Goal: Task Accomplishment & Management: Manage account settings

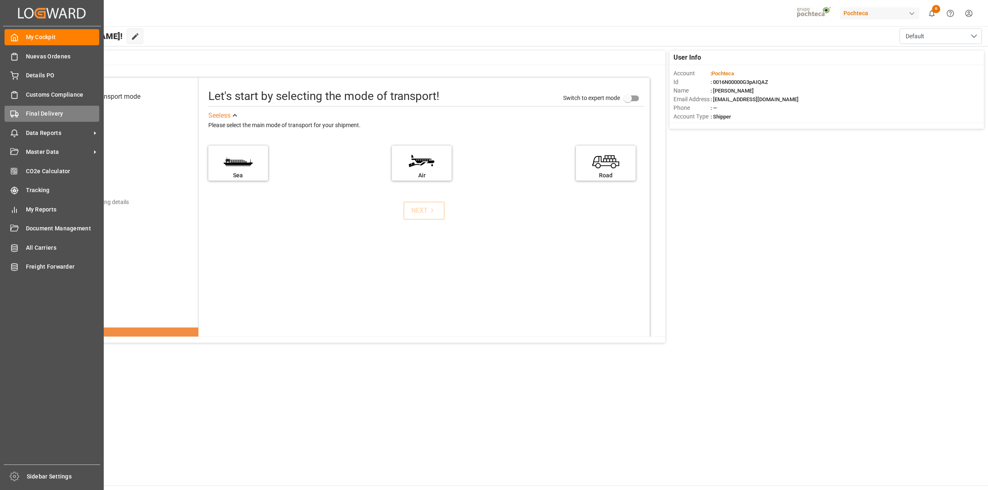
click at [17, 112] on icon at bounding box center [14, 114] width 8 height 8
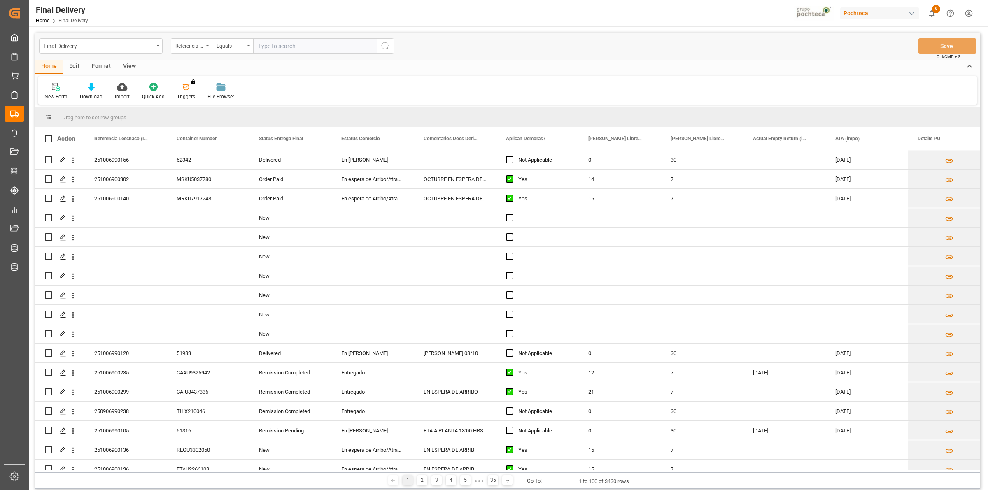
click at [268, 47] on input "text" at bounding box center [315, 46] width 124 height 16
paste input "251006900391"
type input "251006900391"
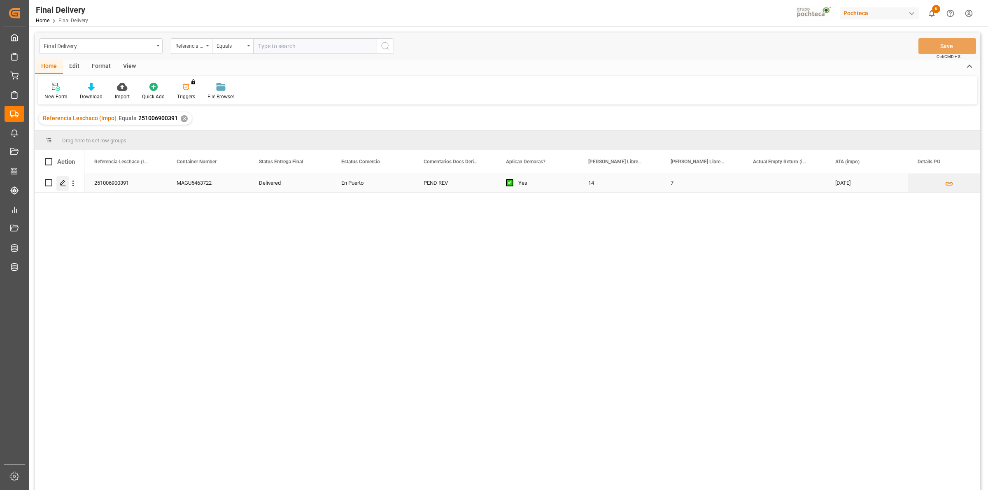
click at [66, 185] on icon "Press SPACE to select this row." at bounding box center [63, 183] width 7 height 7
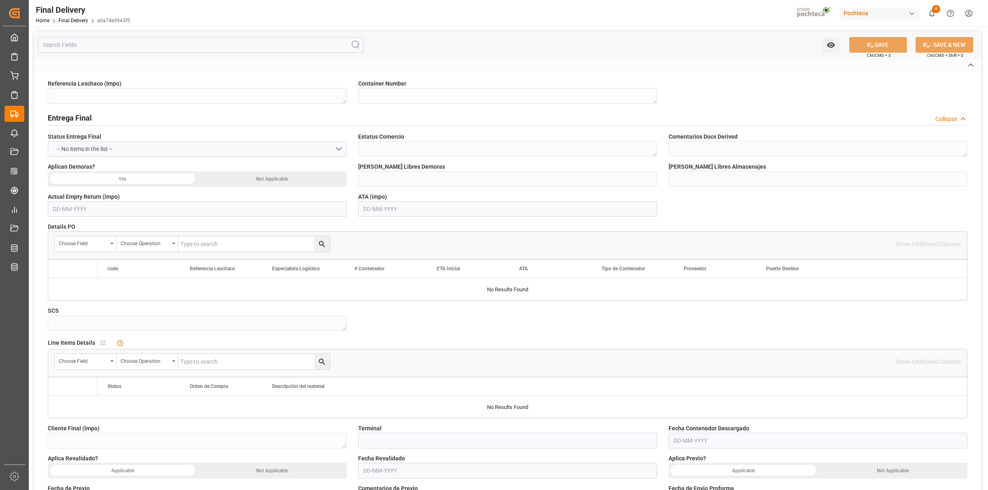
type textarea "251006900391"
type textarea "MAGU5463722"
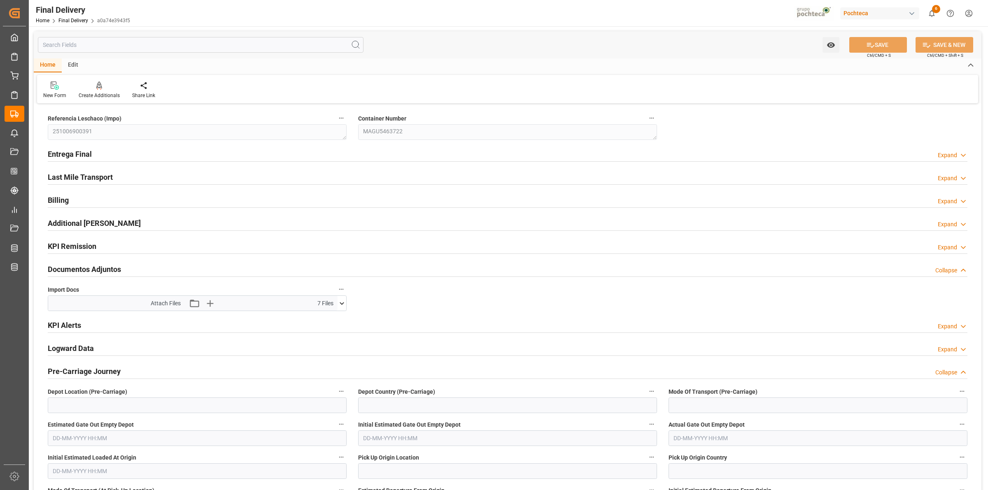
click at [77, 155] on h2 "Entrega Final" at bounding box center [70, 154] width 44 height 11
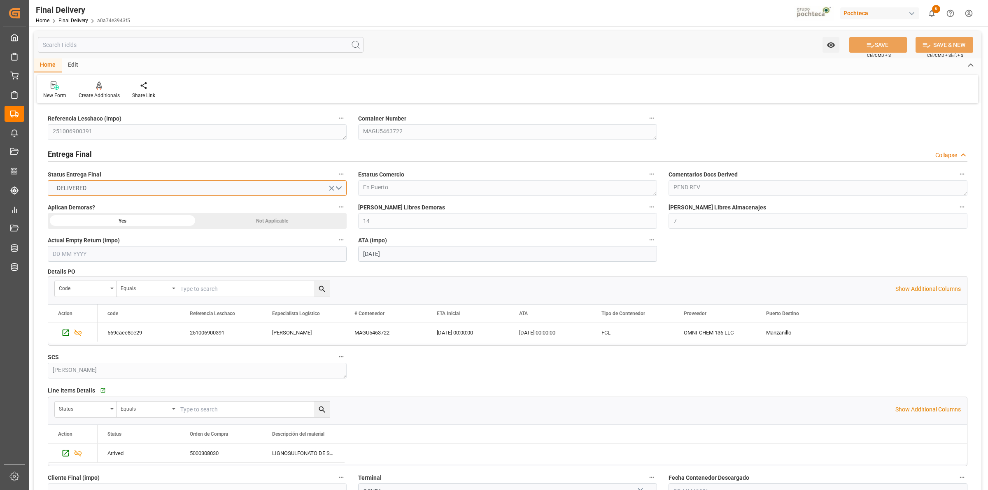
click at [341, 187] on button "DELIVERED" at bounding box center [197, 188] width 299 height 16
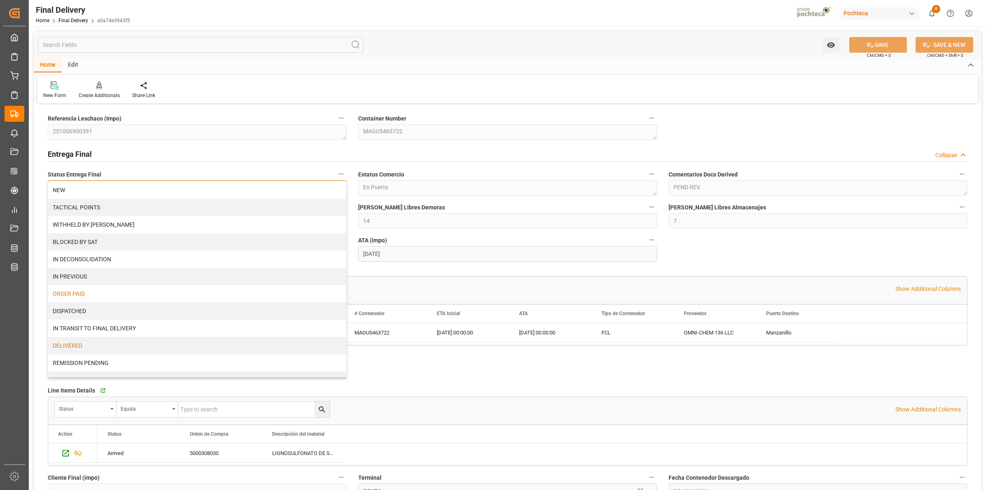
click at [70, 297] on div "ORDER PAID" at bounding box center [197, 293] width 298 height 17
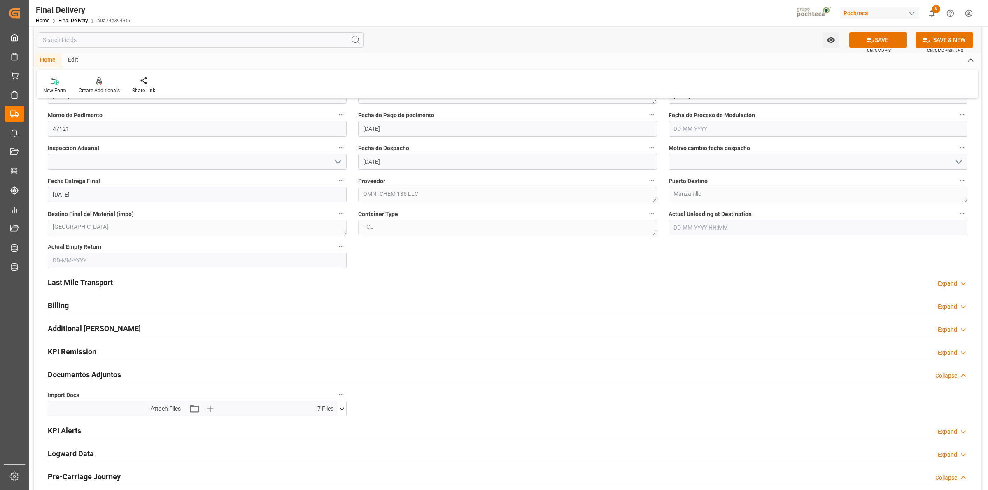
scroll to position [515, 0]
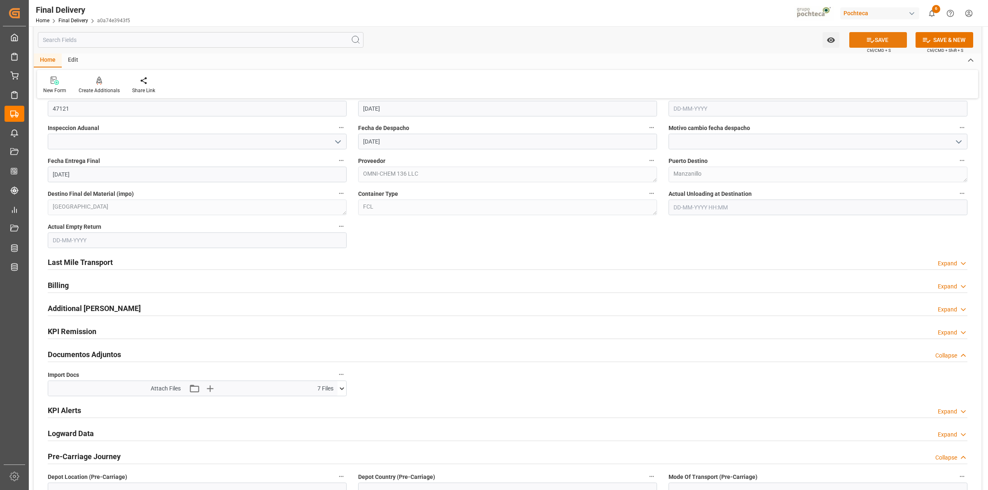
click at [889, 40] on button "SAVE" at bounding box center [878, 40] width 58 height 16
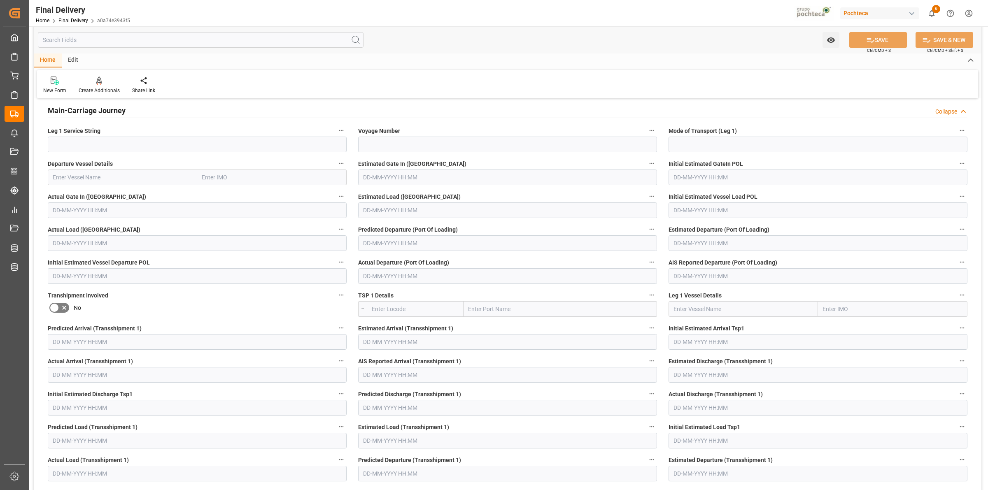
scroll to position [0, 0]
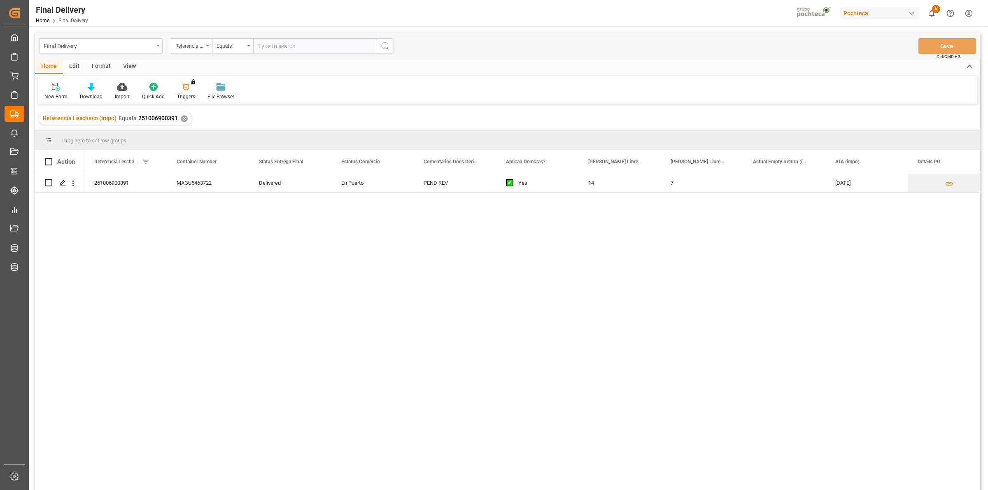
click at [123, 68] on div "View" at bounding box center [129, 67] width 25 height 14
click at [89, 84] on div at bounding box center [93, 86] width 41 height 9
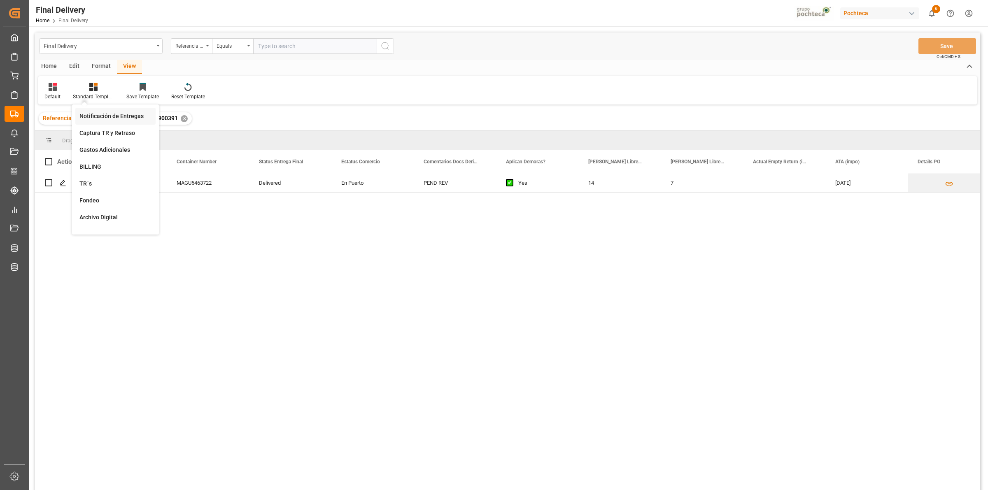
click at [114, 122] on div "Notificación de Entregas" at bounding box center [115, 116] width 80 height 17
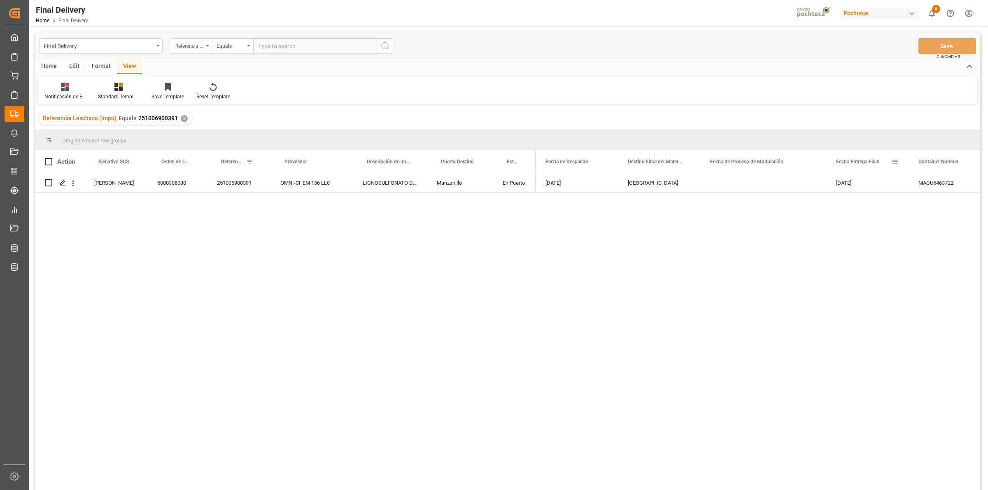
click at [893, 161] on span at bounding box center [894, 161] width 7 height 7
click at [182, 120] on div "✕" at bounding box center [184, 118] width 7 height 7
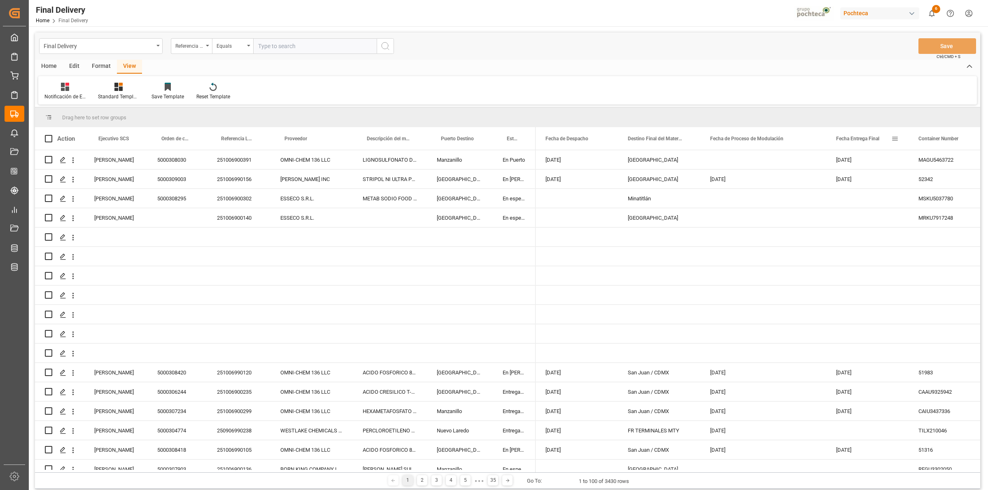
click at [895, 137] on span at bounding box center [894, 138] width 7 height 7
click at [935, 138] on span "filter" at bounding box center [942, 140] width 36 height 15
click at [968, 180] on input "date" at bounding box center [933, 183] width 81 height 16
type input "[DATE]"
click at [947, 206] on button "Apply" at bounding box center [943, 209] width 15 height 8
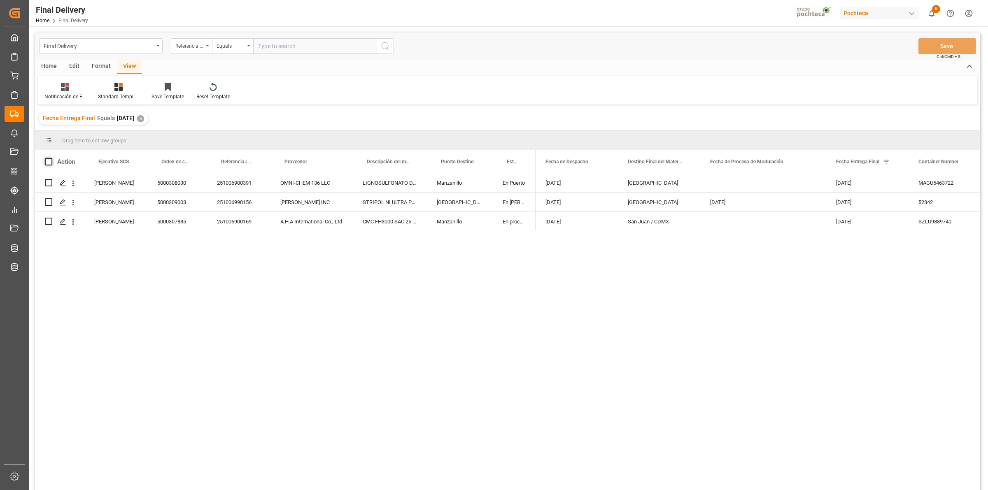
click at [49, 159] on span at bounding box center [48, 161] width 7 height 7
click at [51, 158] on input "checkbox" at bounding box center [51, 158] width 0 height 0
checkbox input "true"
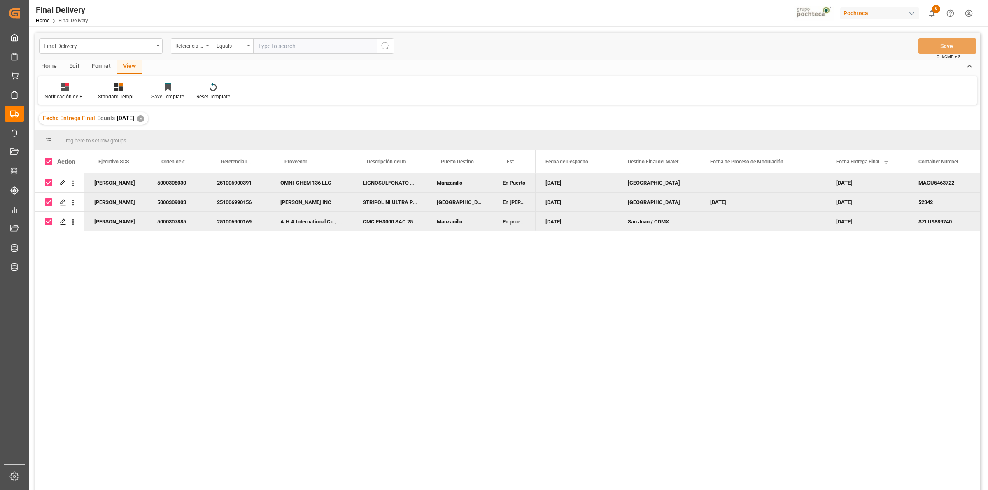
click at [50, 64] on div "Home" at bounding box center [49, 67] width 28 height 14
click at [90, 84] on icon at bounding box center [91, 87] width 7 height 8
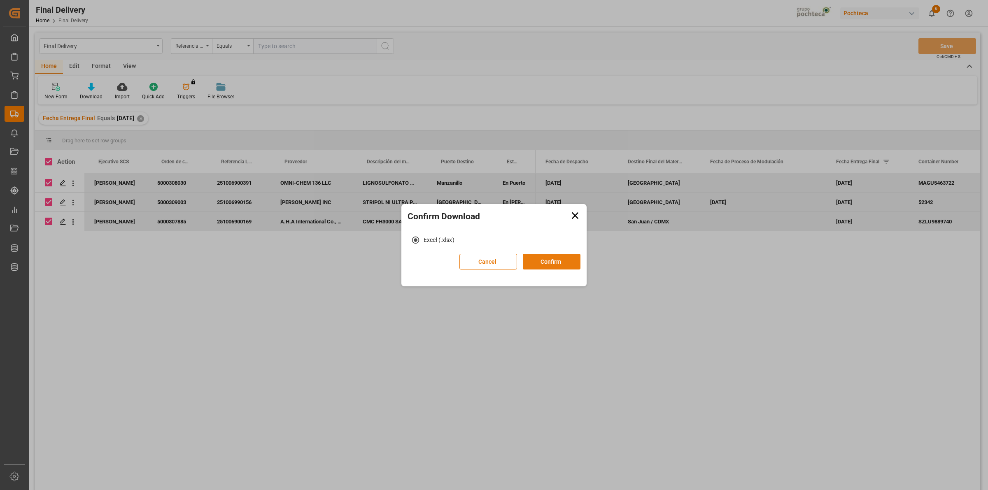
click at [555, 262] on button "Confirm" at bounding box center [552, 262] width 58 height 16
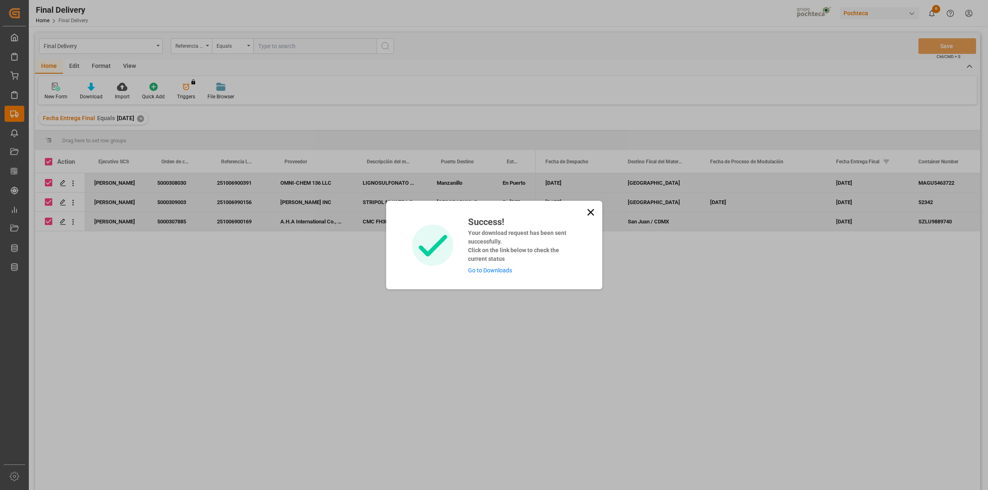
click at [491, 274] on link "Go to Downloads" at bounding box center [490, 270] width 44 height 7
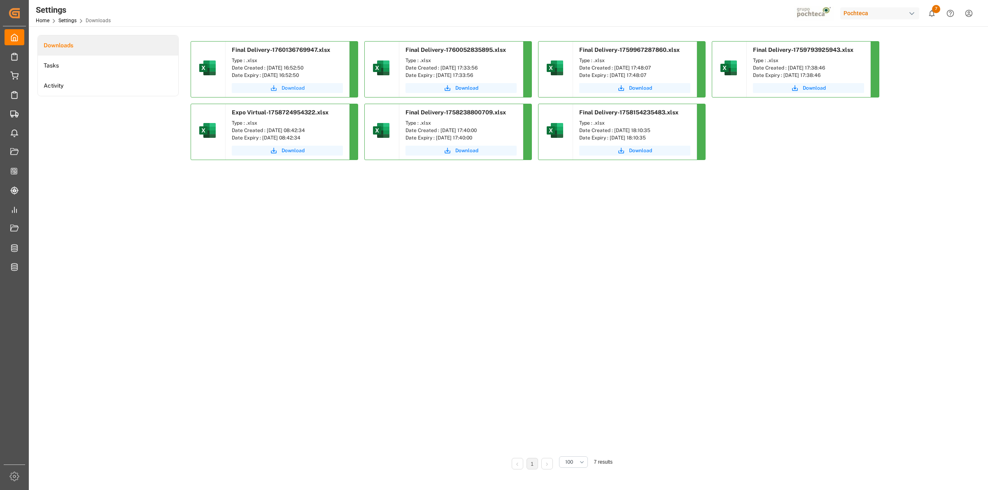
click at [280, 85] on button "Download" at bounding box center [287, 88] width 111 height 10
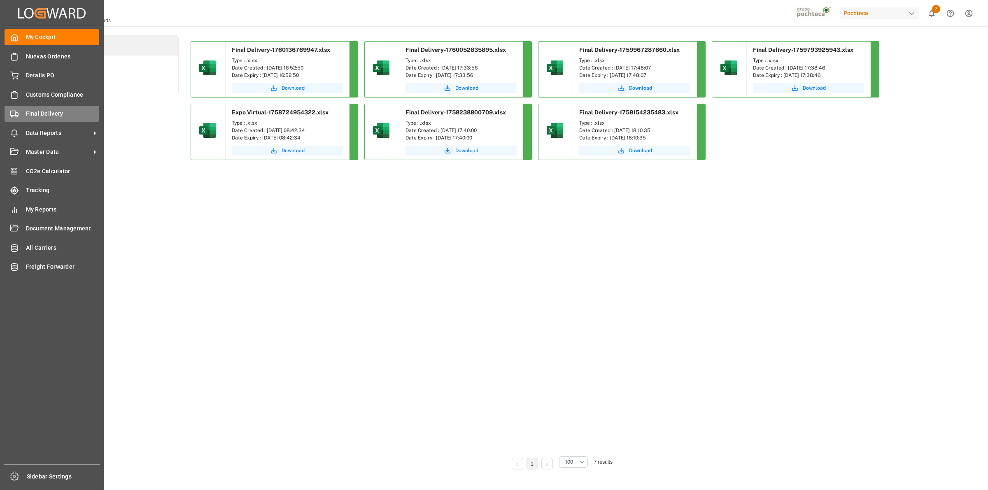
click at [12, 115] on rect at bounding box center [13, 113] width 5 height 5
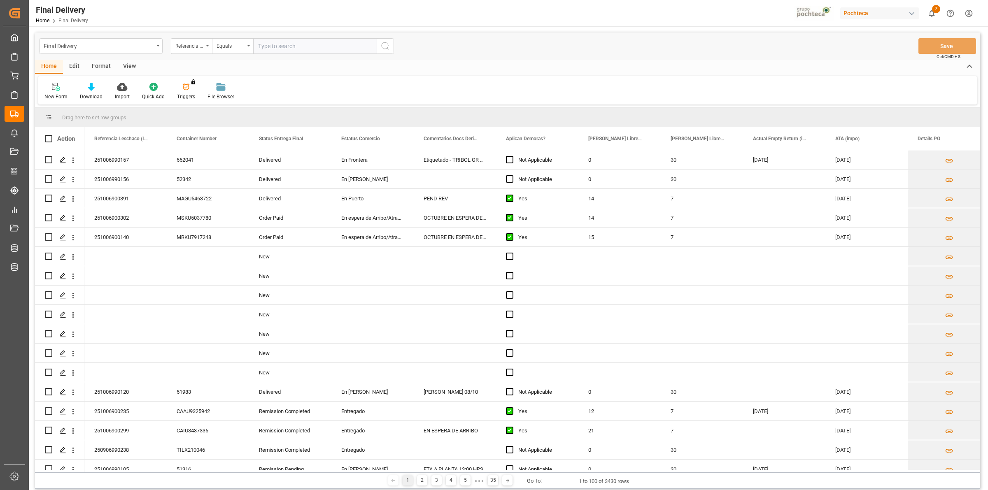
click at [128, 64] on div "View" at bounding box center [129, 67] width 25 height 14
click at [94, 95] on div "Standard Templates" at bounding box center [93, 96] width 41 height 7
click at [99, 110] on div "Notificación de Entregas" at bounding box center [115, 116] width 80 height 17
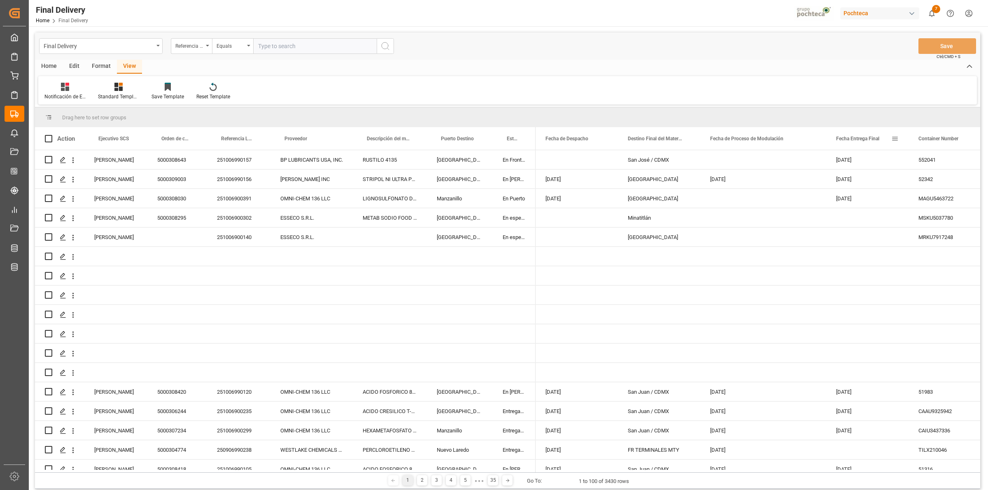
click at [893, 137] on span at bounding box center [894, 138] width 7 height 7
click at [938, 145] on span "filter" at bounding box center [942, 140] width 36 height 15
click at [968, 180] on input "date" at bounding box center [933, 183] width 81 height 16
type input "[DATE]"
click at [941, 208] on button "Apply" at bounding box center [943, 209] width 15 height 8
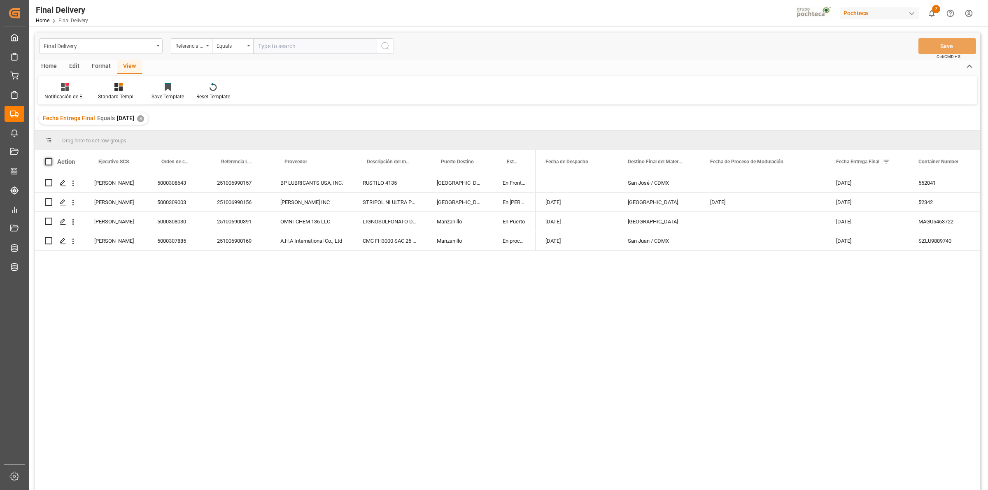
click at [49, 161] on span at bounding box center [48, 161] width 7 height 7
click at [51, 158] on input "checkbox" at bounding box center [51, 158] width 0 height 0
checkbox input "true"
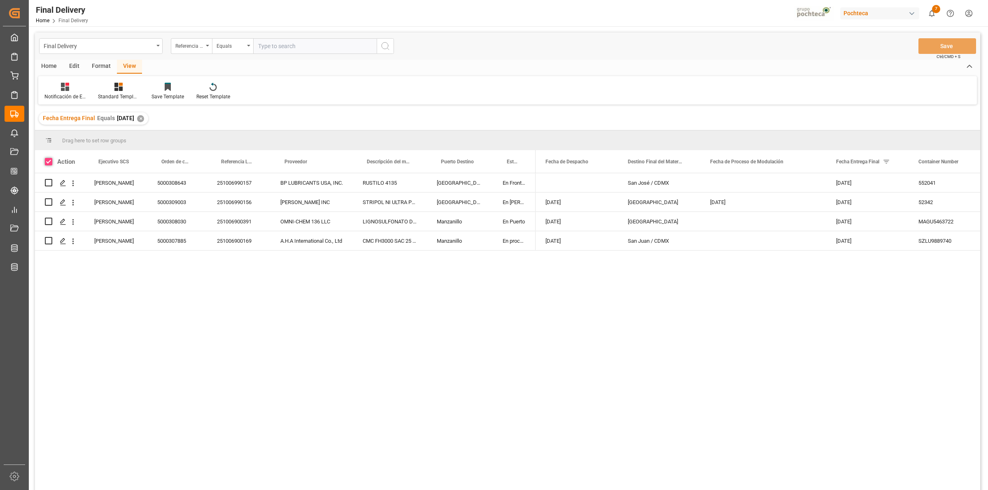
checkbox input "true"
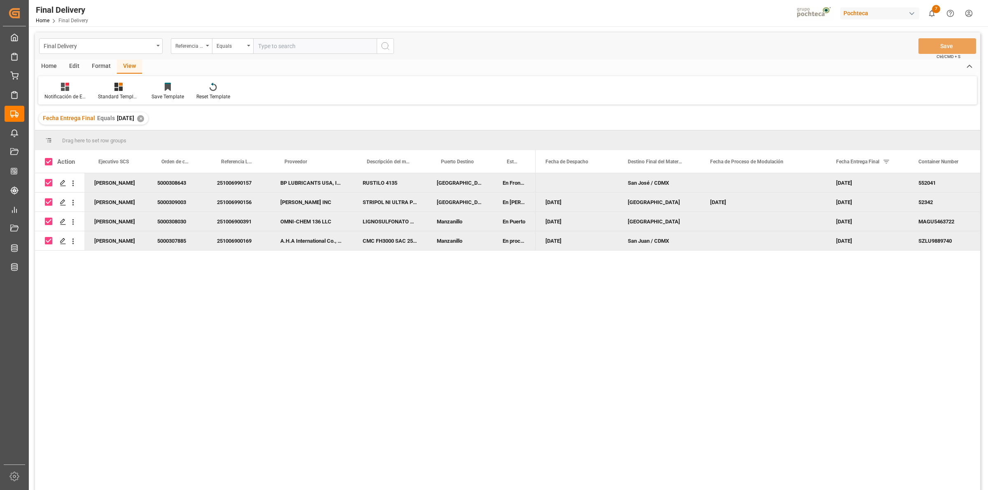
click at [42, 70] on div "Home" at bounding box center [49, 67] width 28 height 14
click at [88, 89] on icon at bounding box center [91, 87] width 7 height 8
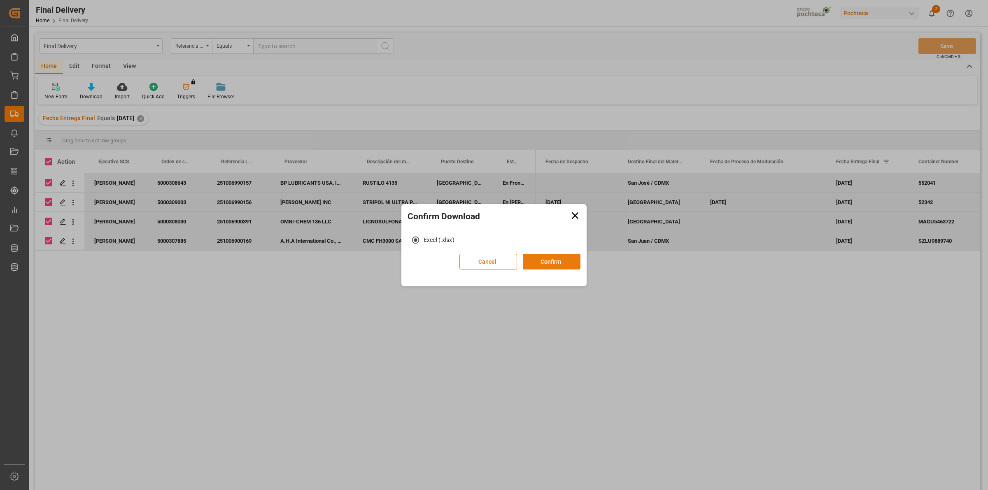
click at [563, 260] on button "Confirm" at bounding box center [552, 262] width 58 height 16
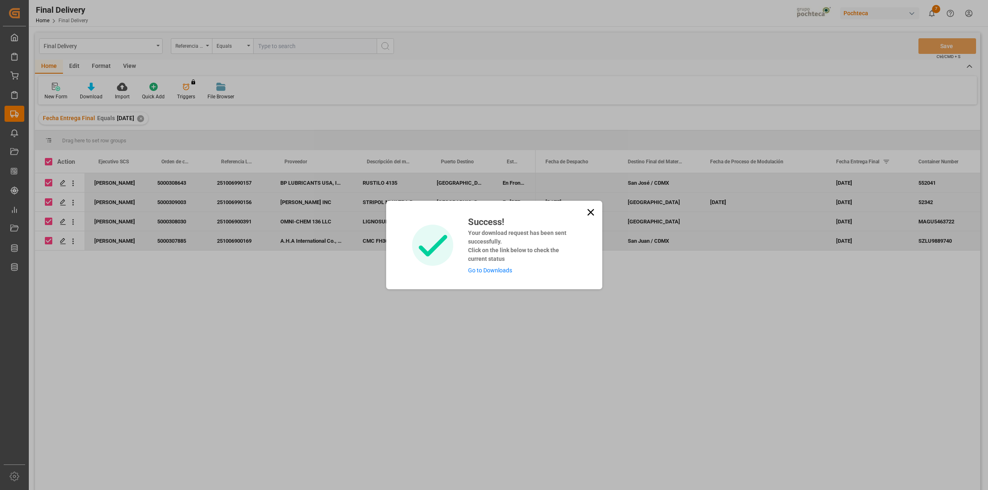
click at [501, 267] on link "Go to Downloads" at bounding box center [490, 270] width 44 height 7
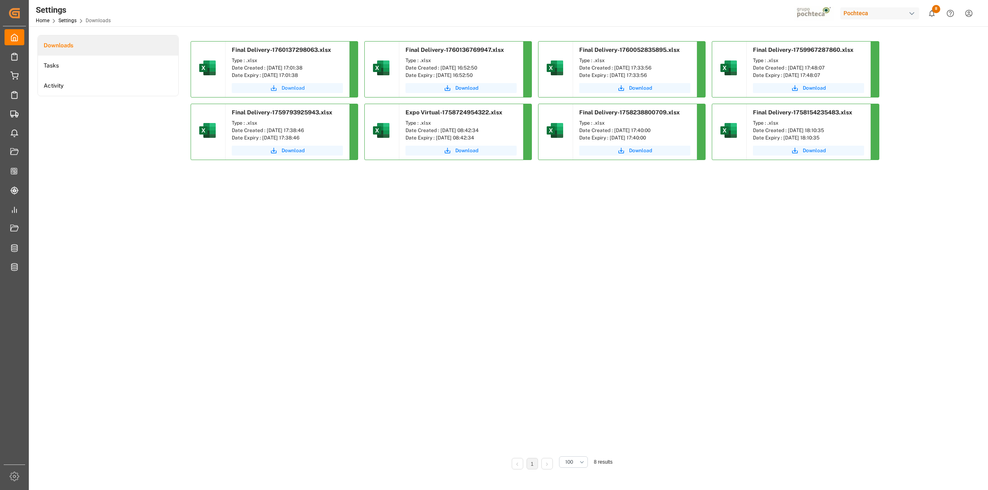
click at [317, 85] on button "Download" at bounding box center [287, 88] width 111 height 10
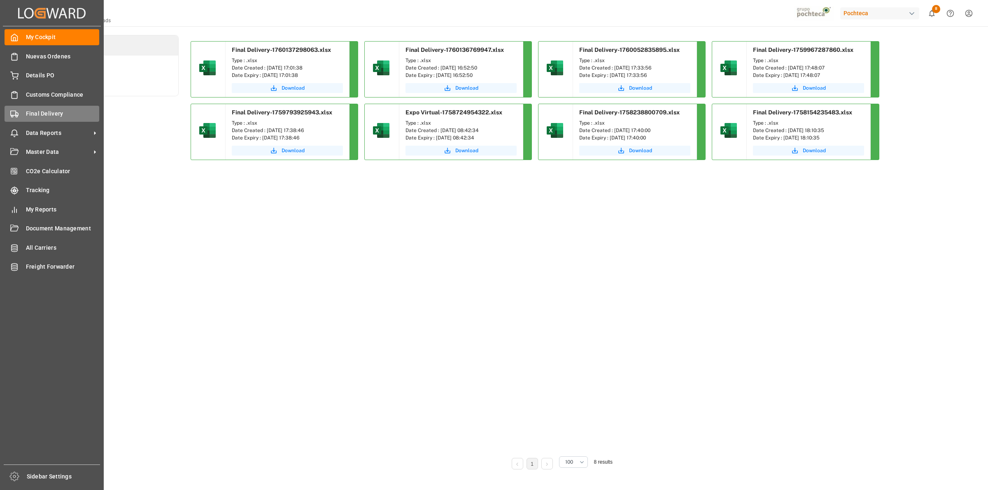
click at [20, 119] on div "Final Delivery Final Delivery" at bounding box center [52, 114] width 95 height 16
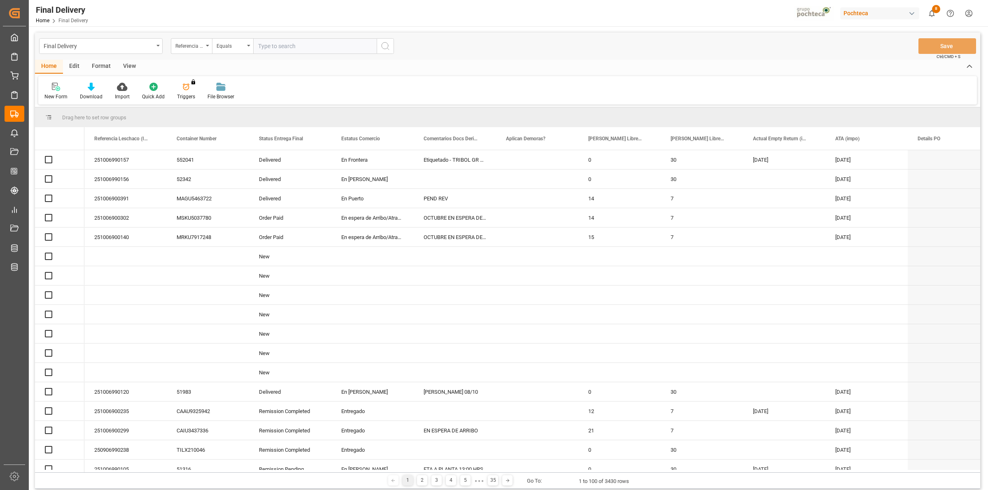
click at [128, 66] on div "View" at bounding box center [129, 67] width 25 height 14
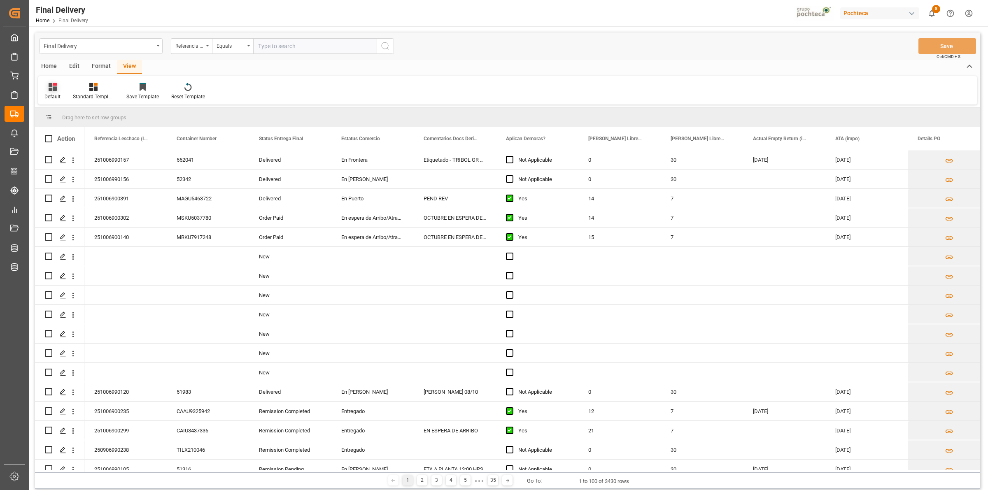
click at [50, 96] on div "Default" at bounding box center [52, 96] width 16 height 7
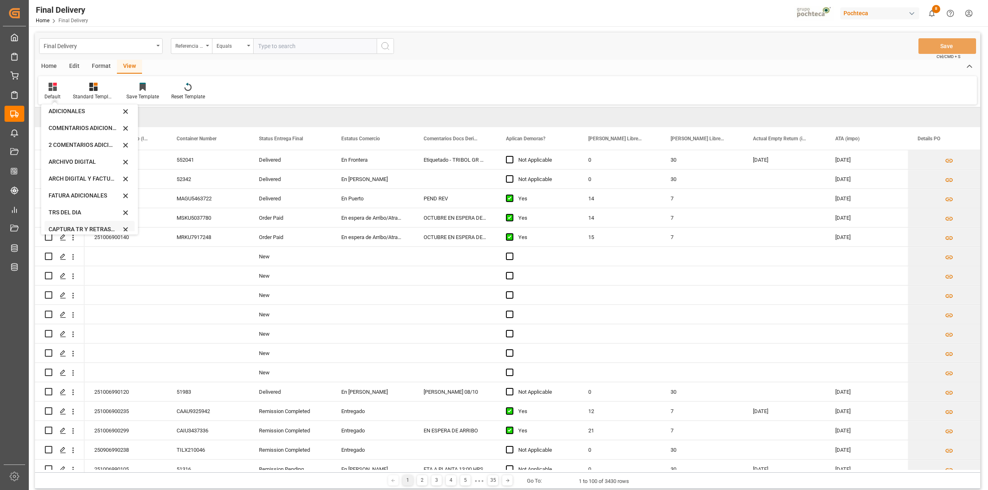
scroll to position [79, 0]
click at [61, 217] on div "CAPTURA TR Y RETRASO CON ENTREGA Y SUCURSAL" at bounding box center [89, 223] width 90 height 17
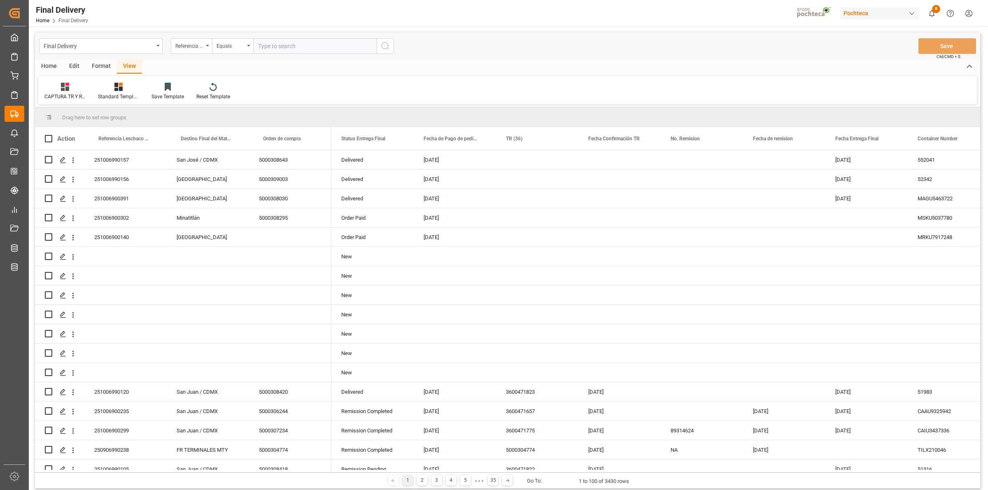
scroll to position [238, 0]
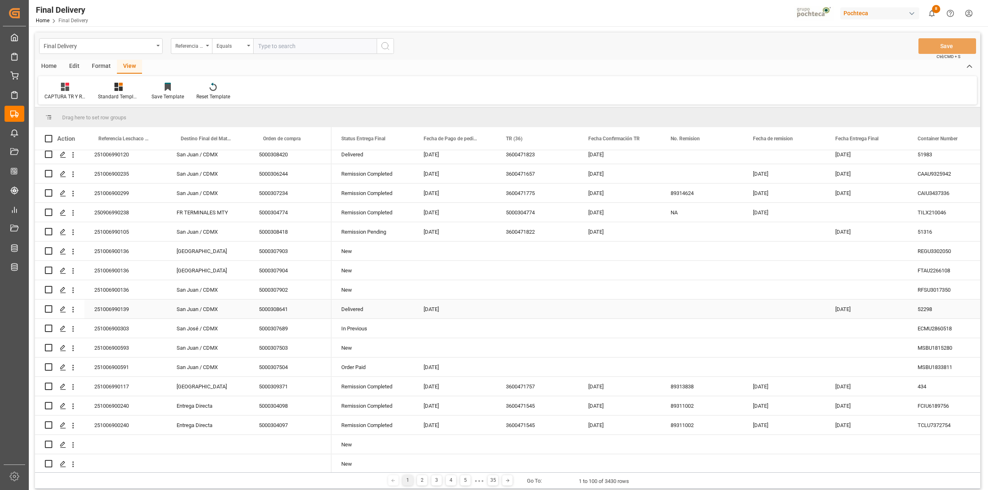
click at [495, 312] on div "[DATE]" at bounding box center [455, 309] width 82 height 19
click at [935, 40] on button "Save" at bounding box center [948, 46] width 58 height 16
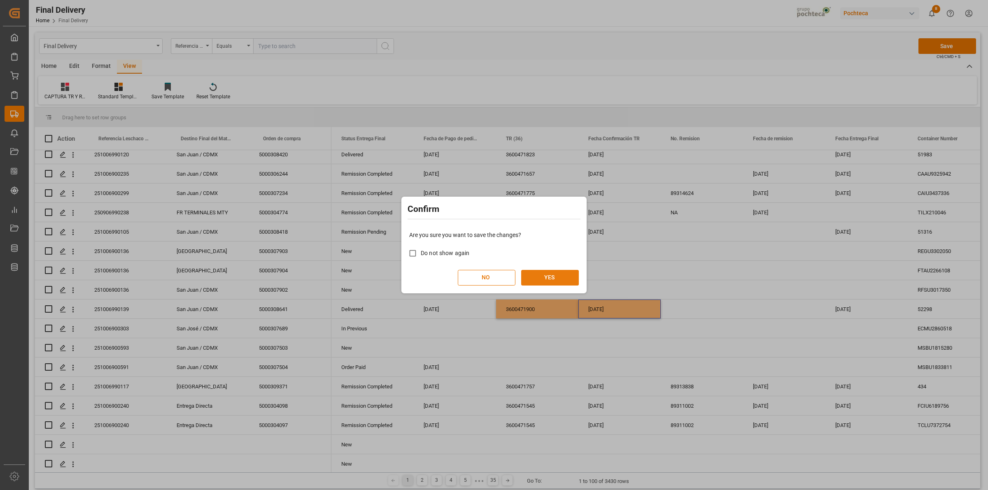
click at [561, 272] on button "YES" at bounding box center [550, 278] width 58 height 16
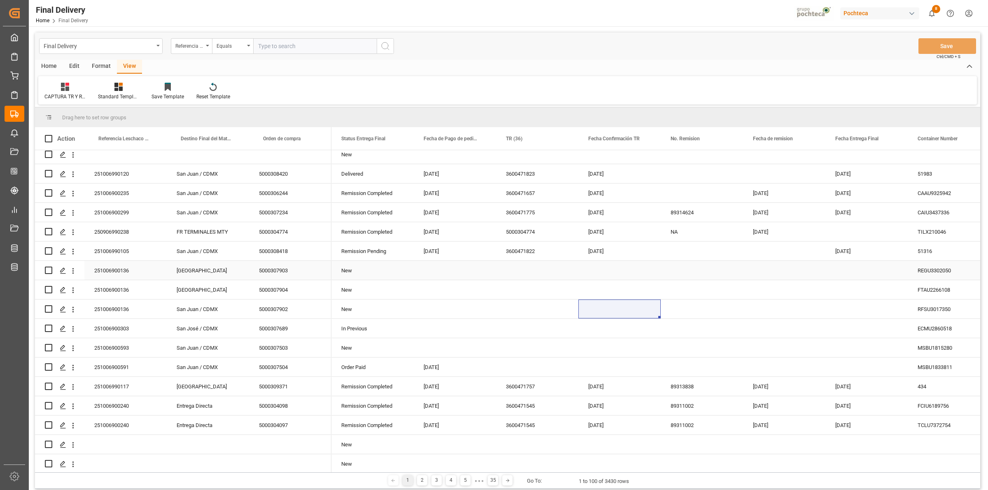
scroll to position [0, 0]
